Goal: Task Accomplishment & Management: Manage account settings

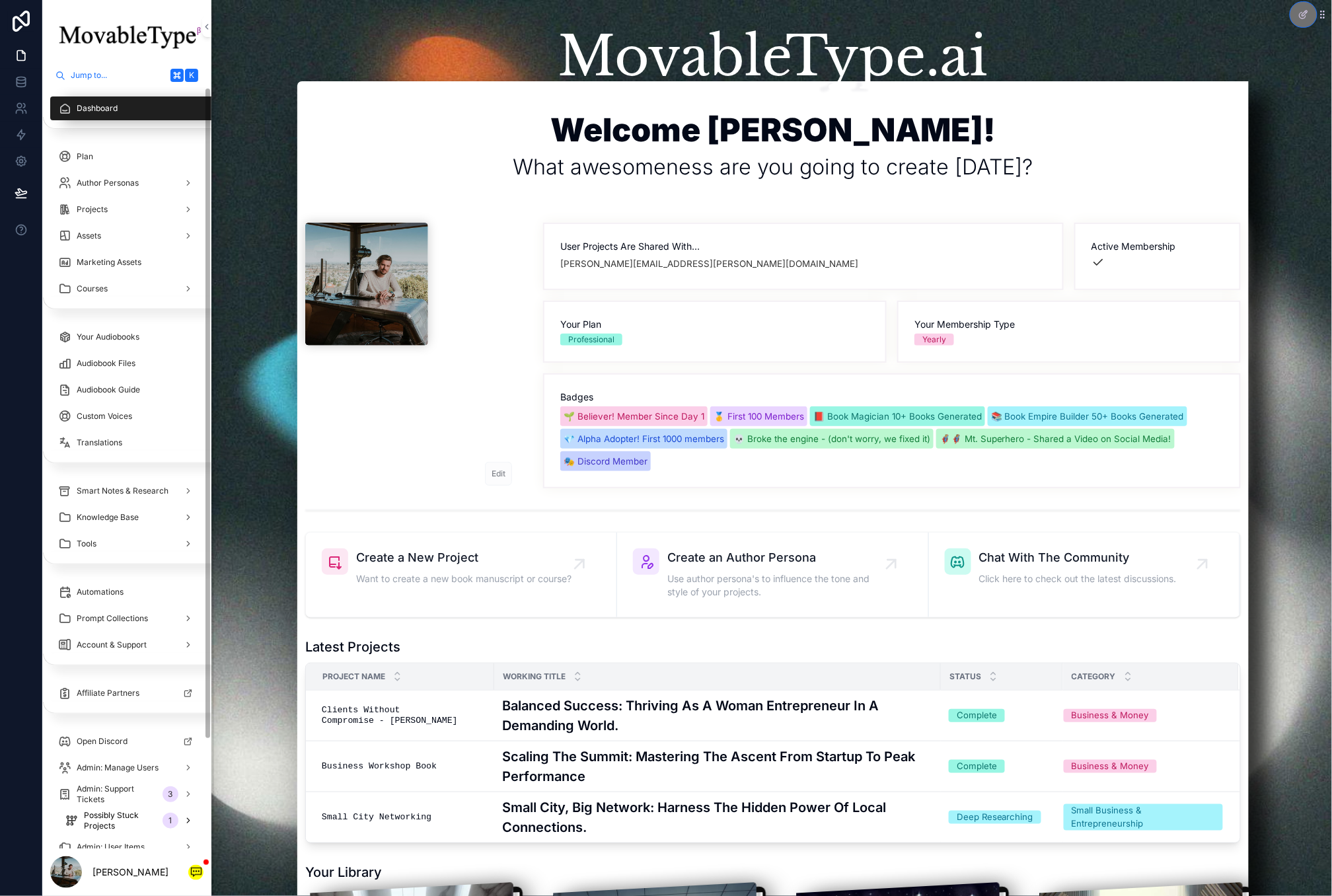
click at [84, 822] on span "Possibly Stuck Projects" at bounding box center [120, 820] width 73 height 21
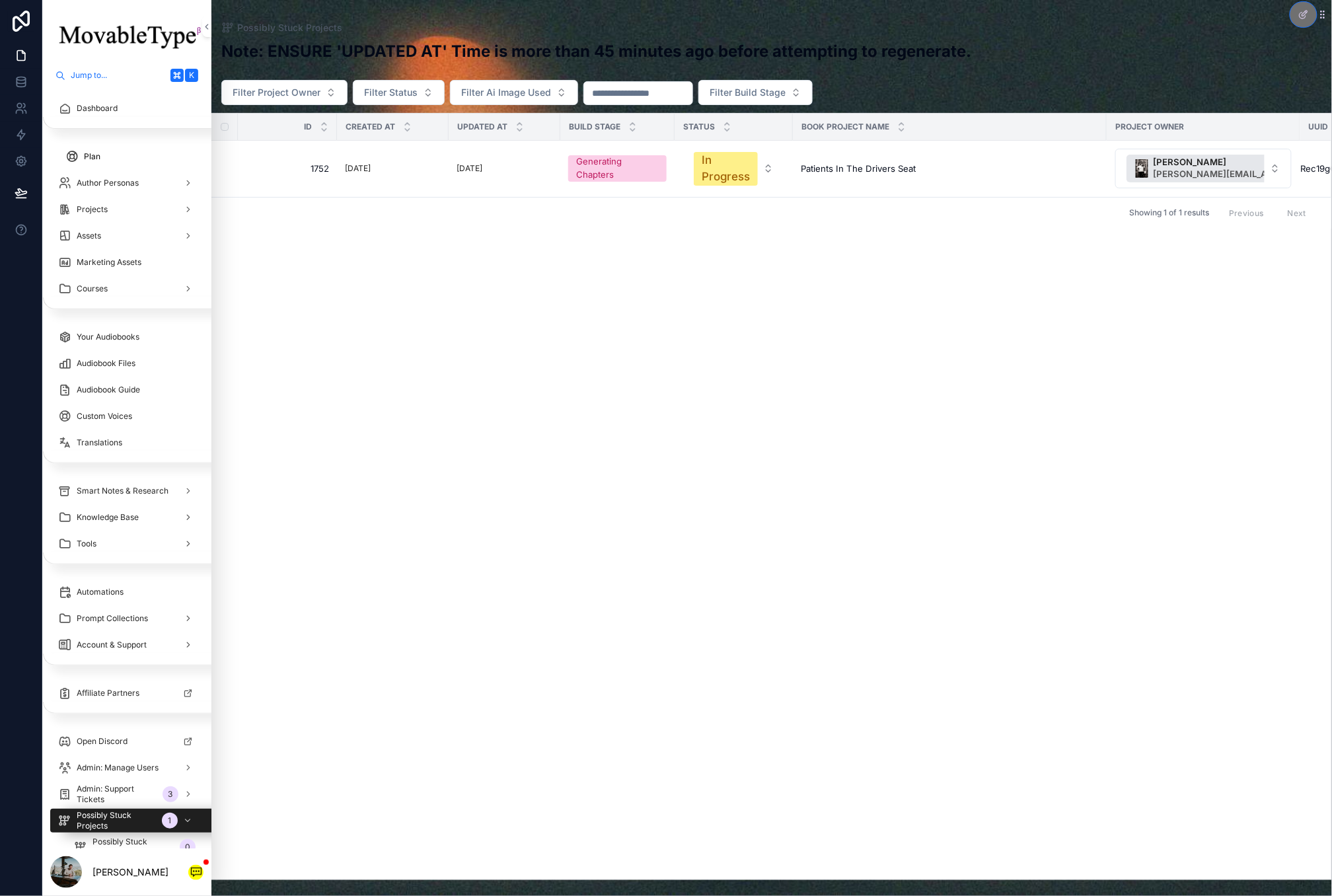
click at [107, 145] on link "Plan" at bounding box center [130, 157] width 146 height 24
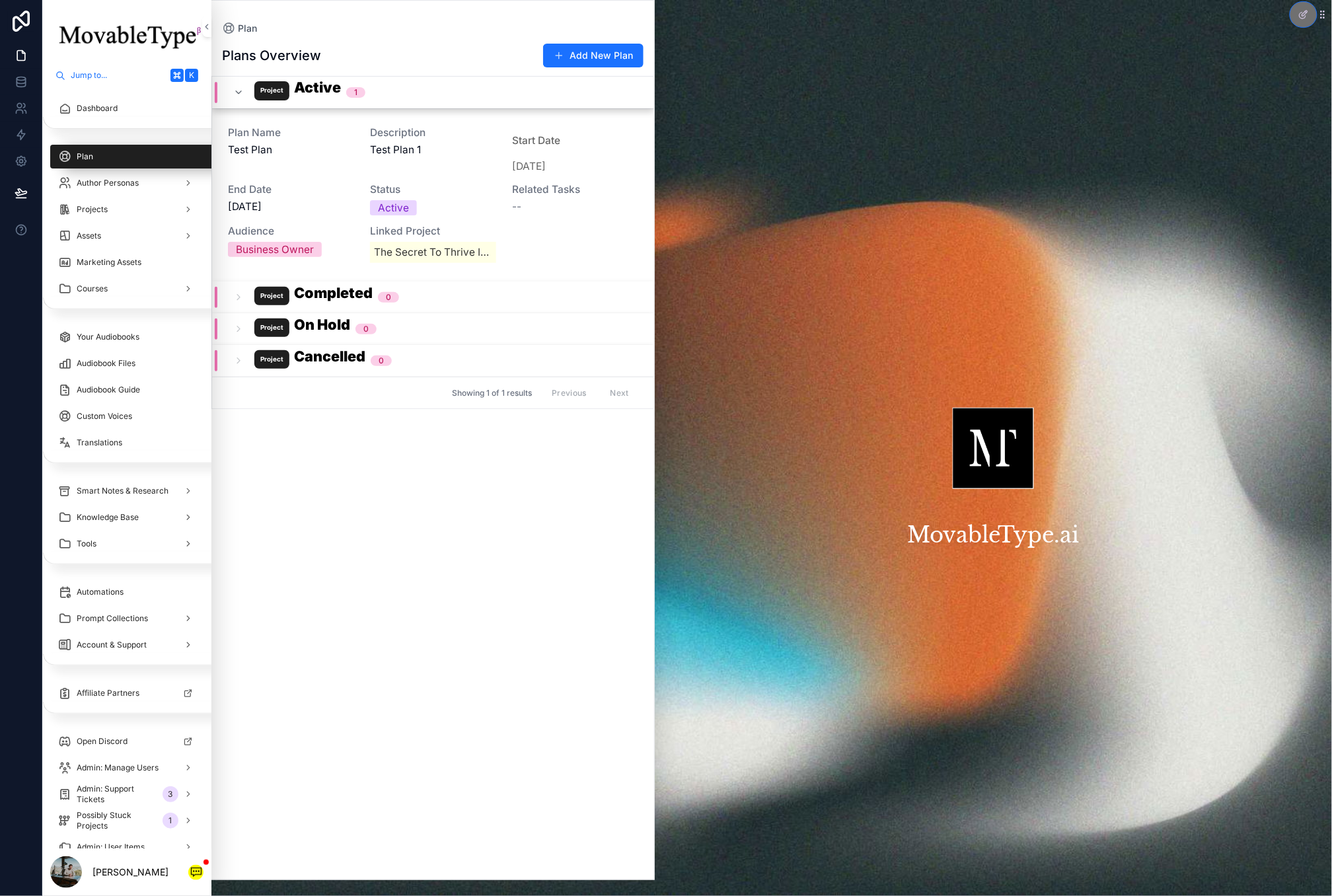
click at [225, 295] on div "Completed 0" at bounding box center [316, 297] width 197 height 21
click at [228, 294] on div "Completed 0" at bounding box center [316, 301] width 197 height 29
click at [279, 177] on div "Plan Name Test plan Description test plan 1 Start Date [DATE] End Date [DATE] S…" at bounding box center [432, 195] width 410 height 135
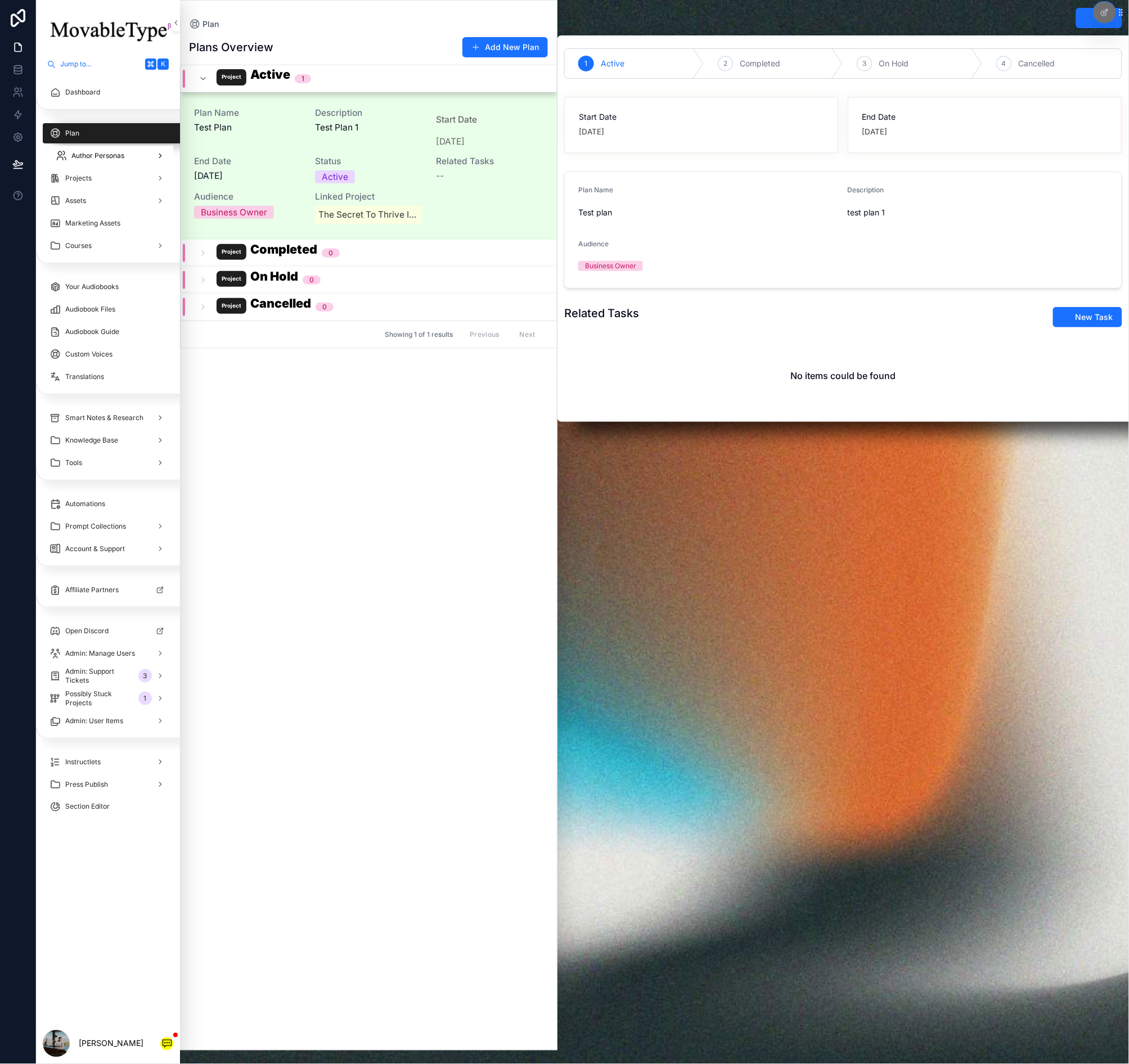
click at [85, 151] on span "Author Personas" at bounding box center [98, 155] width 53 height 9
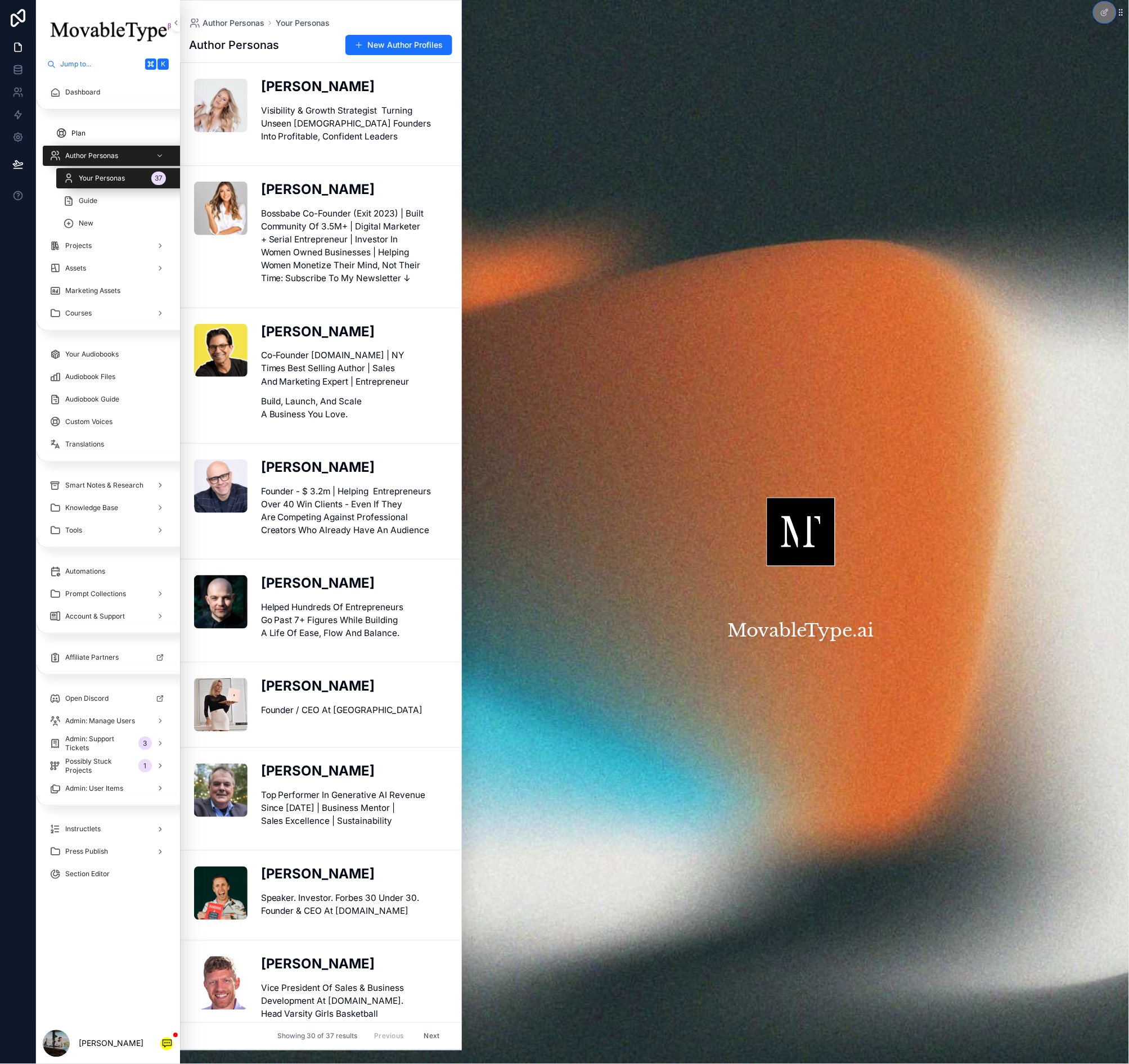
click at [81, 127] on div "Plan" at bounding box center [111, 133] width 111 height 18
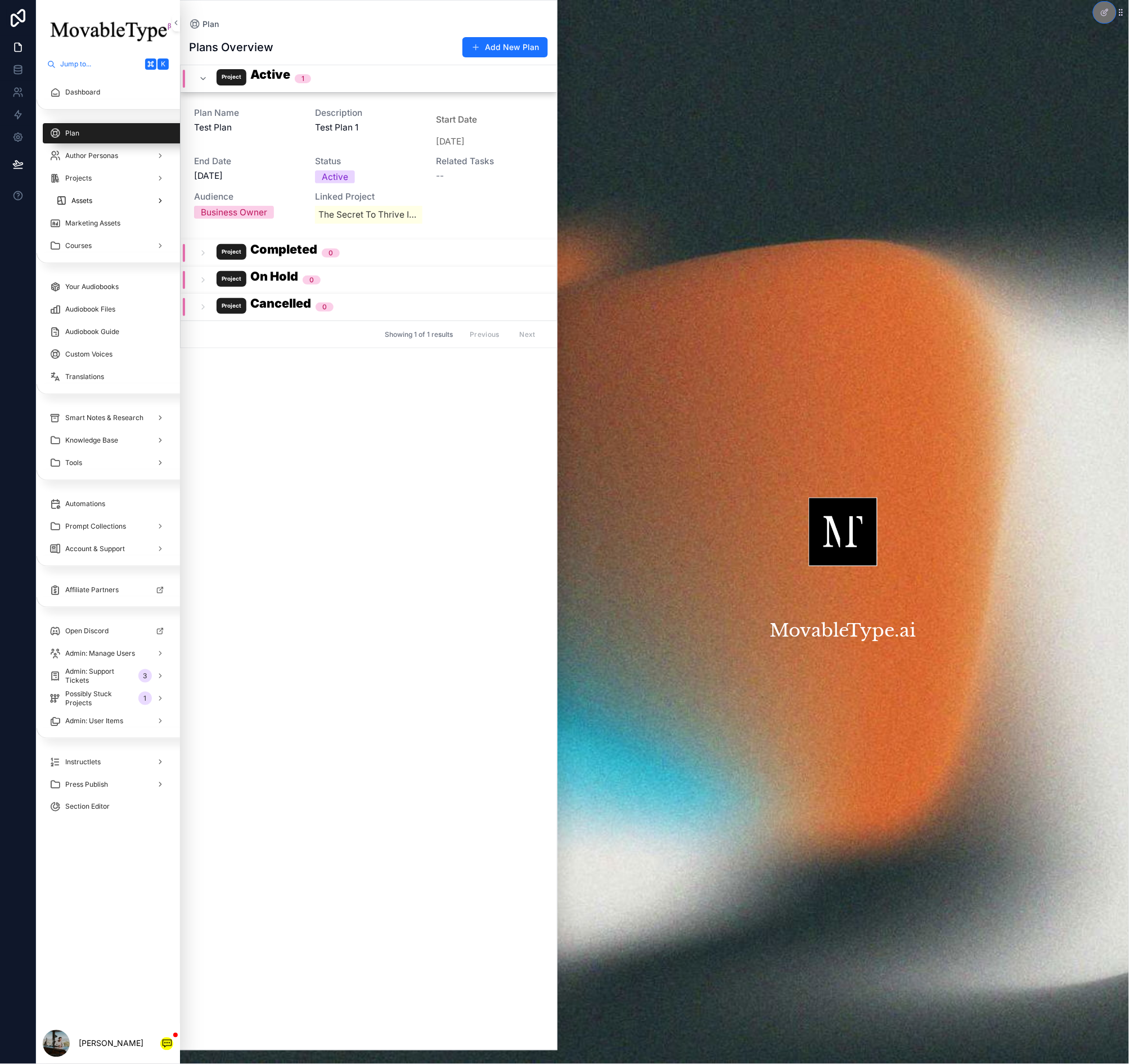
click at [91, 200] on span "Assets" at bounding box center [81, 201] width 21 height 9
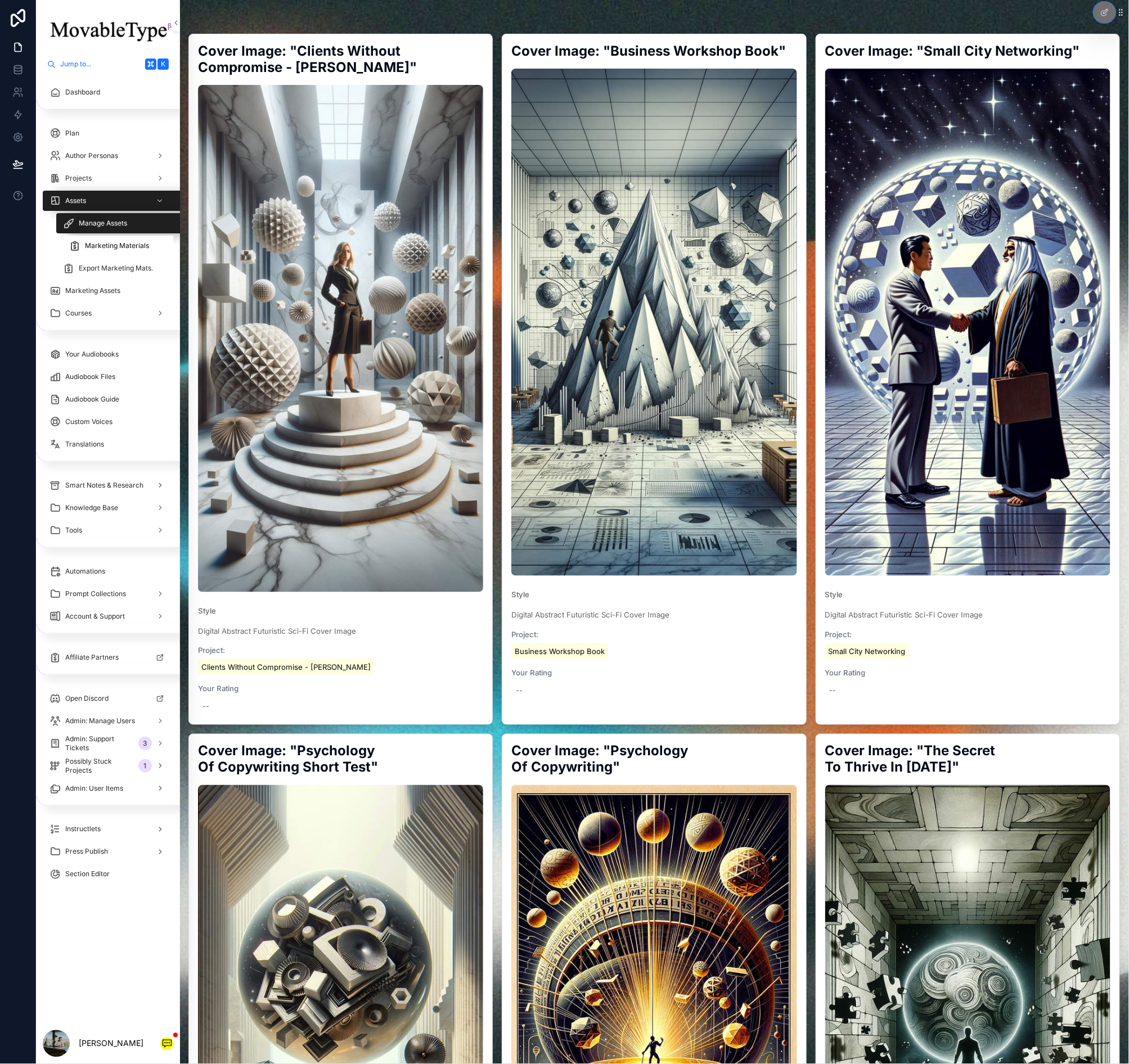
click at [135, 243] on span "Marketing Materials" at bounding box center [117, 245] width 64 height 9
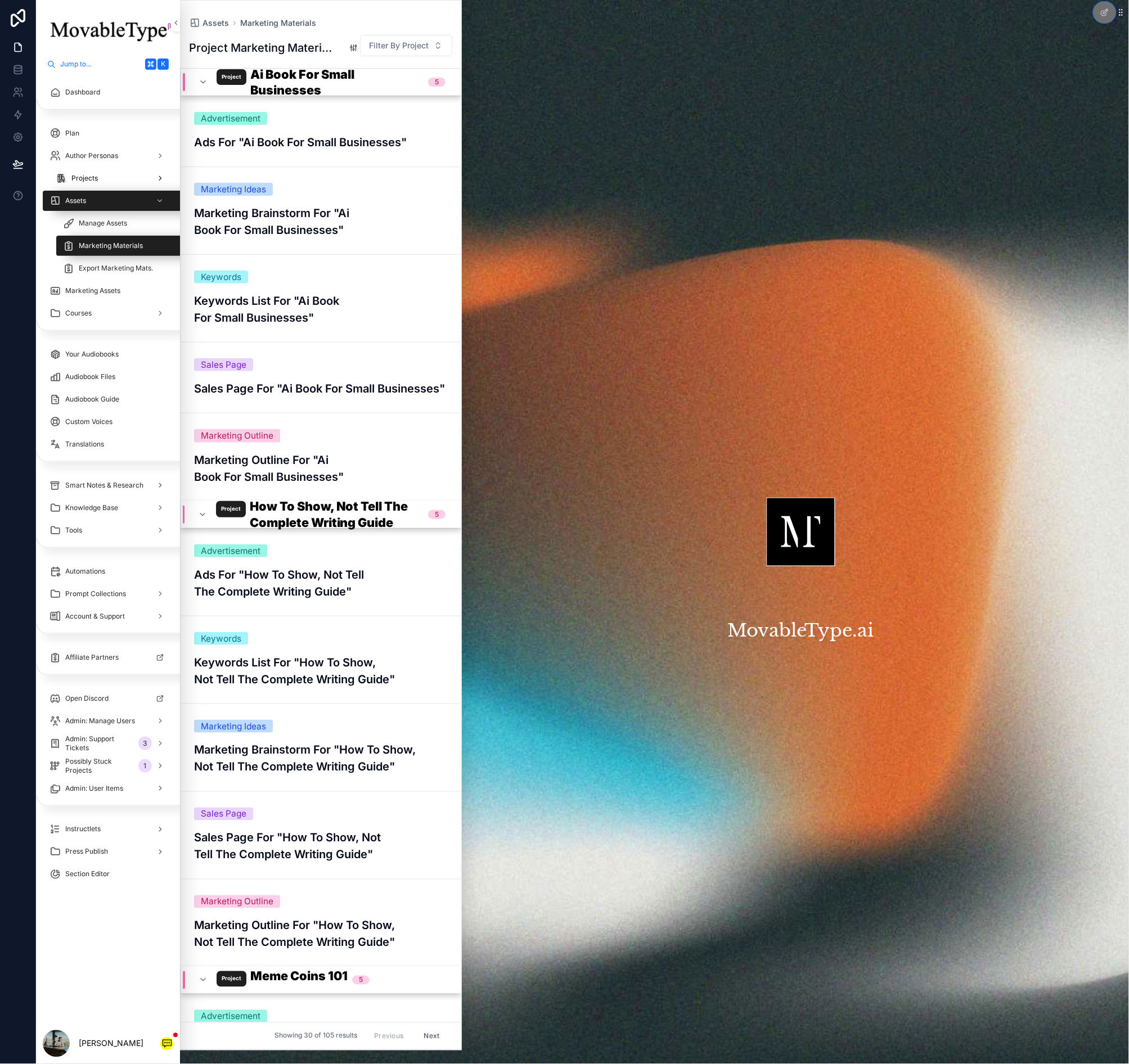
click at [98, 184] on div "Projects" at bounding box center [111, 178] width 111 height 18
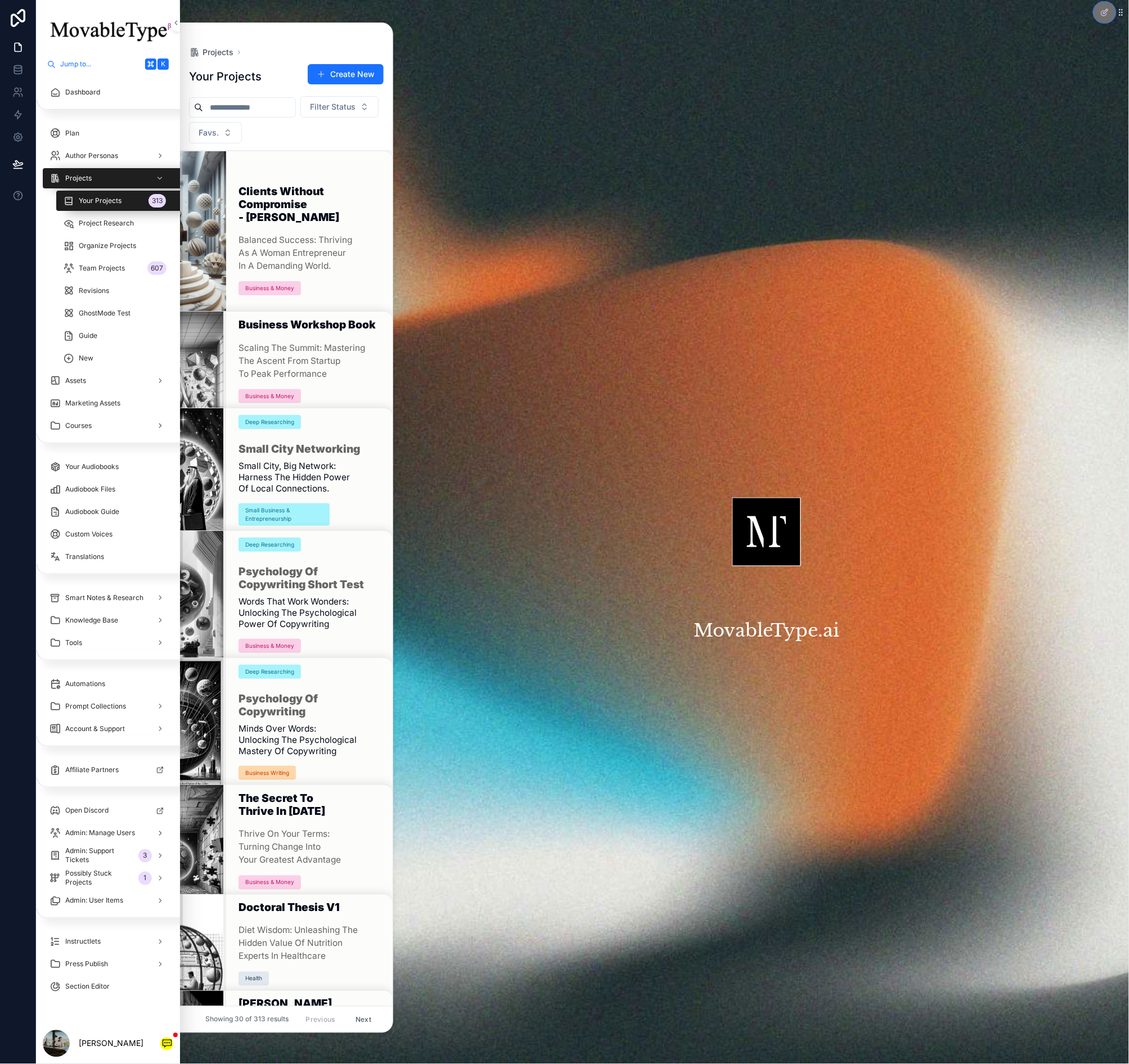
click at [291, 190] on h1 "Clients Without Compromise - [PERSON_NAME]" at bounding box center [309, 207] width 141 height 43
